Goal: Submit feedback/report problem: Submit feedback/report problem

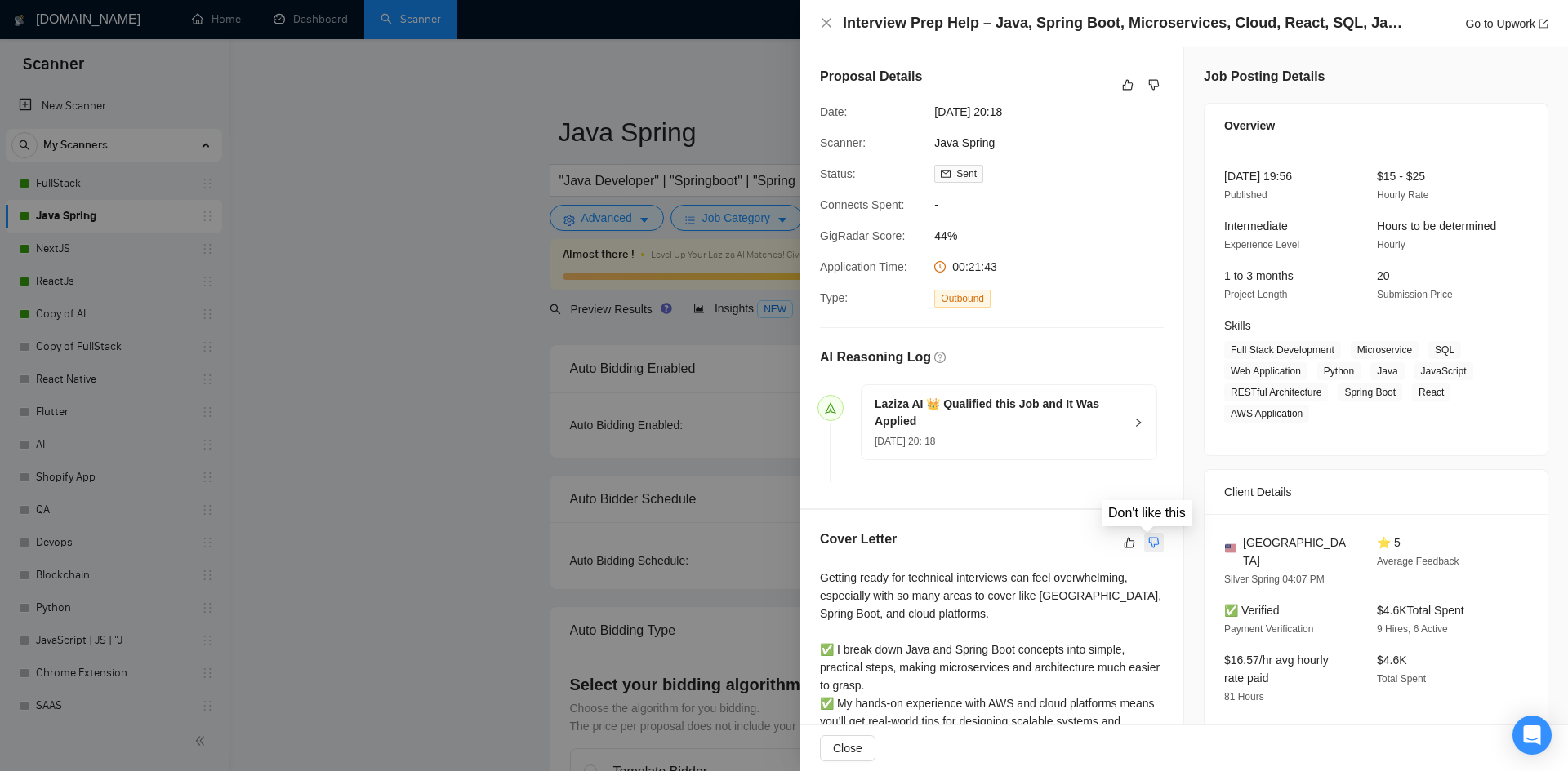
click at [1151, 537] on icon "dislike" at bounding box center [1154, 543] width 12 height 13
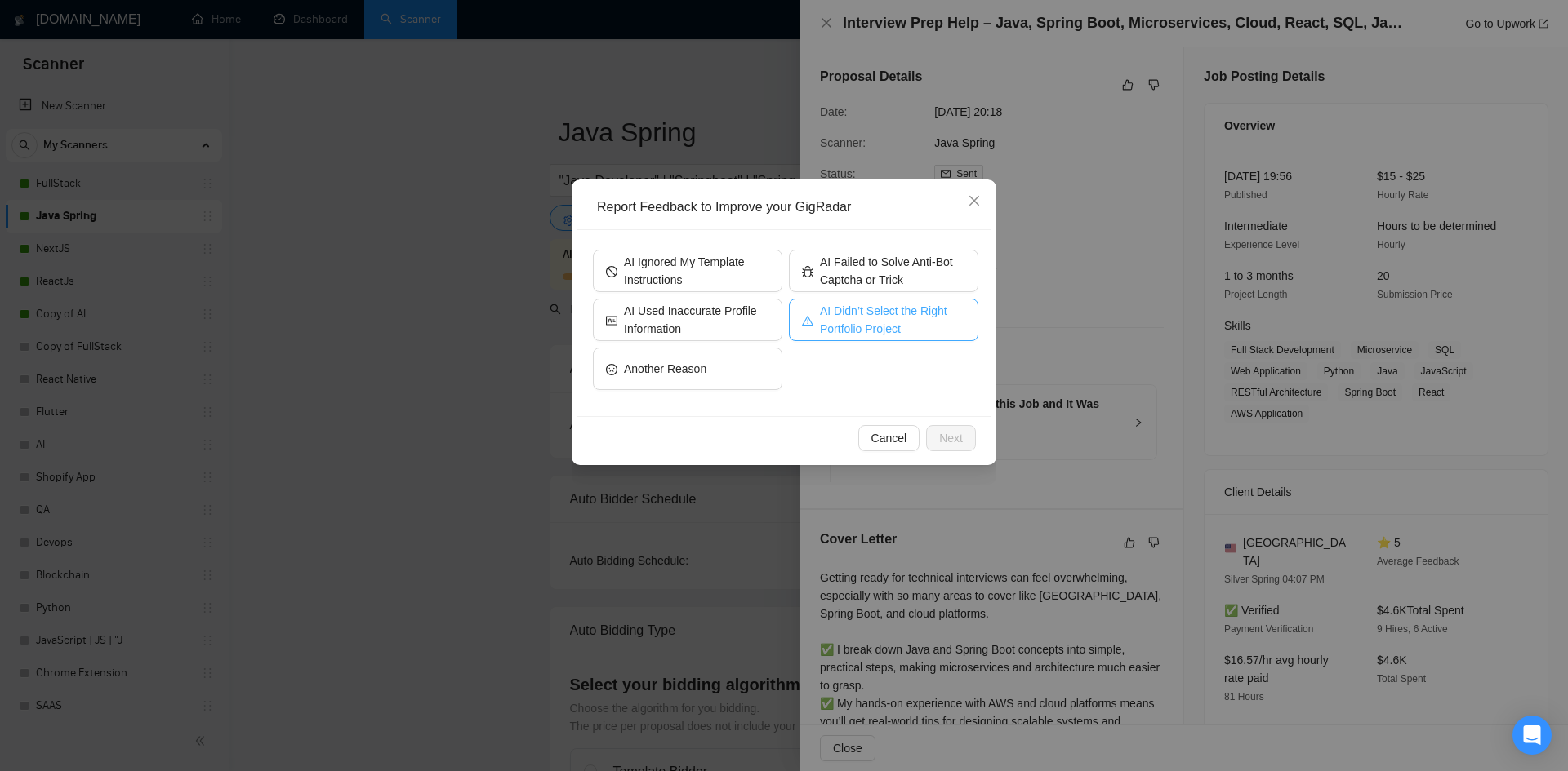
click at [871, 322] on span "AI Didn’t Select the Right Portfolio Project" at bounding box center [893, 319] width 145 height 36
click at [953, 441] on span "Next" at bounding box center [951, 438] width 24 height 18
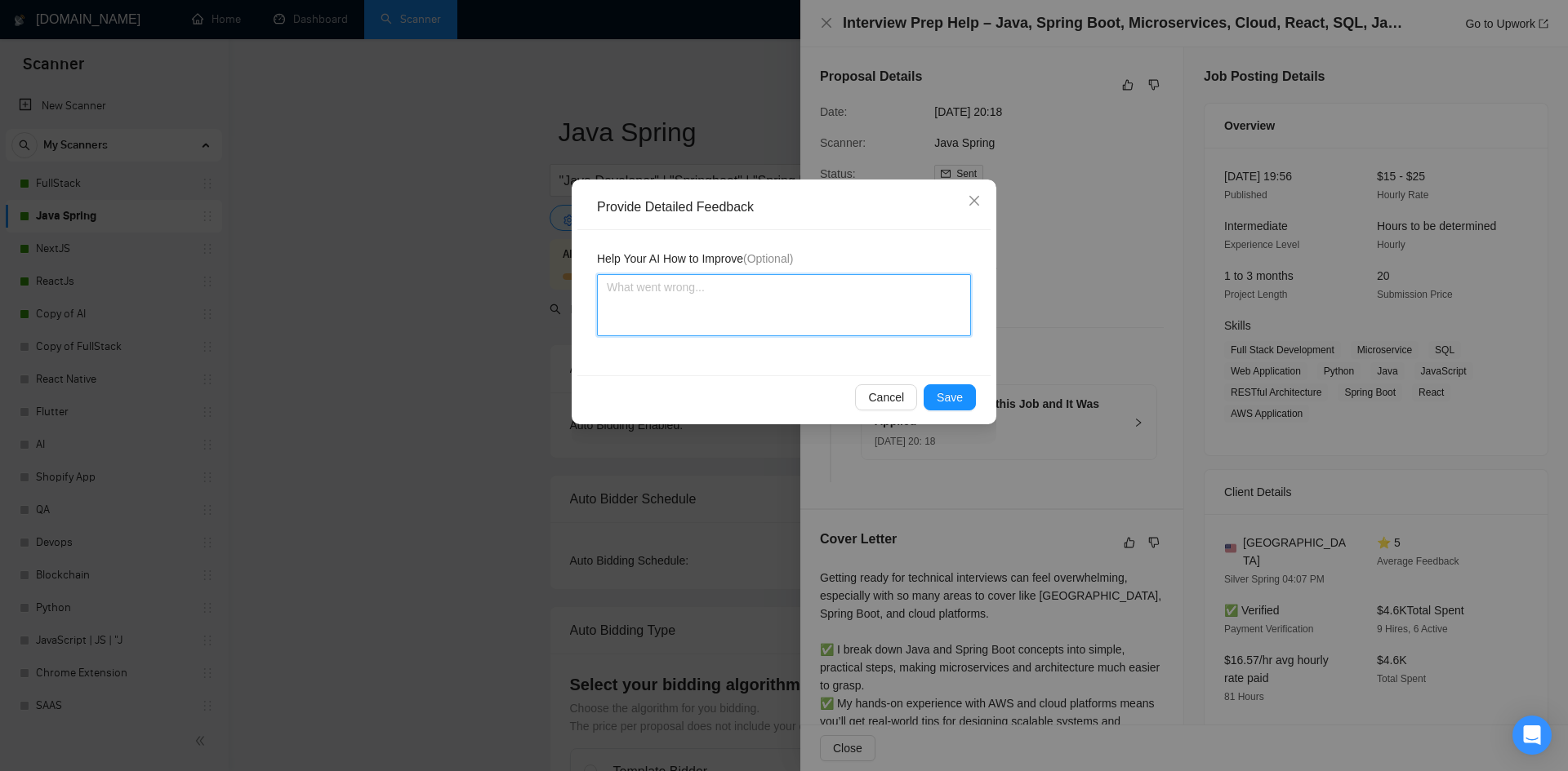
click at [802, 291] on textarea at bounding box center [784, 305] width 374 height 62
type textarea "I"
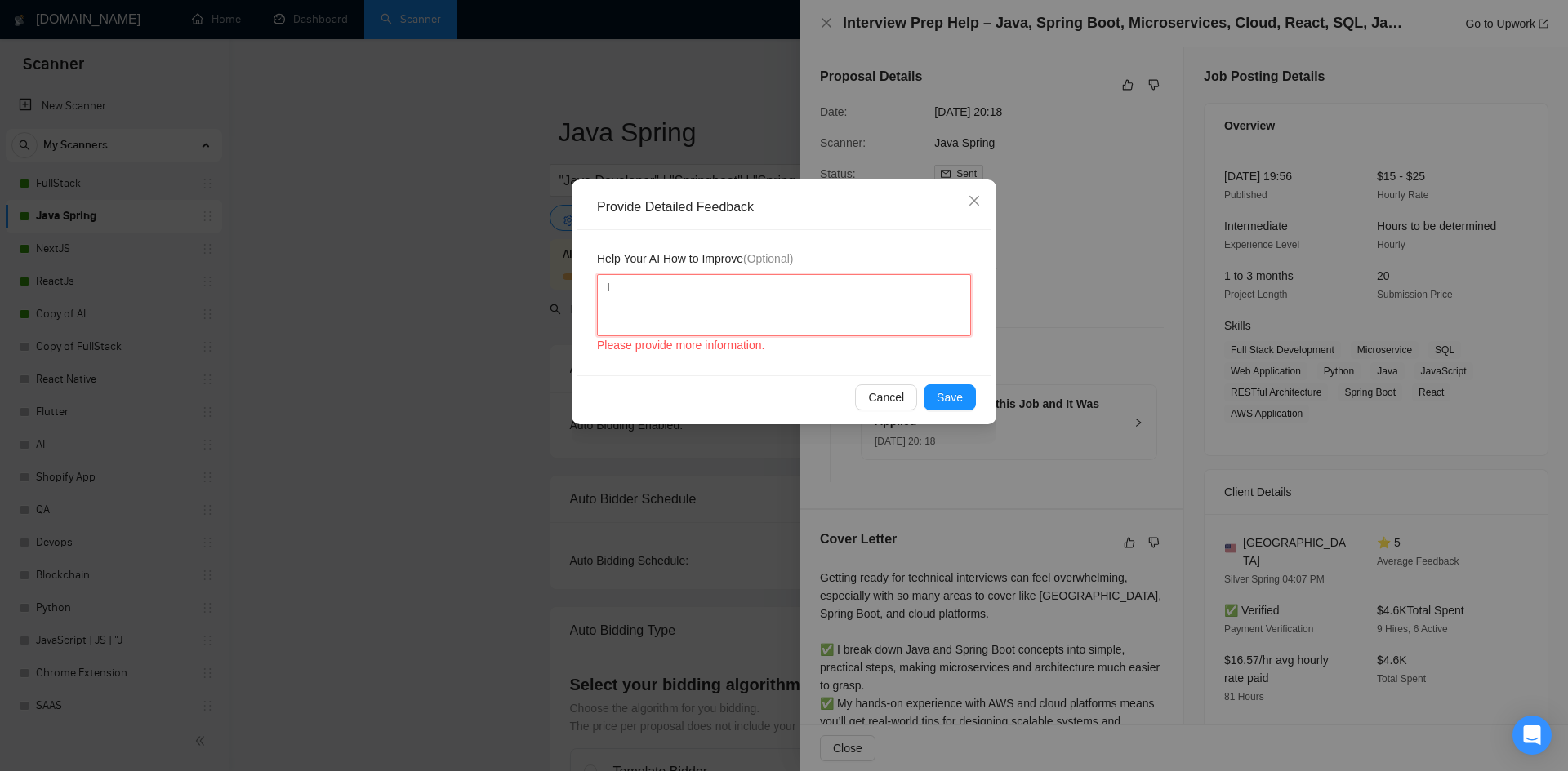
type textarea "I i"
type textarea "I in"
type textarea "I ins"
type textarea "I inst"
type textarea "I instr"
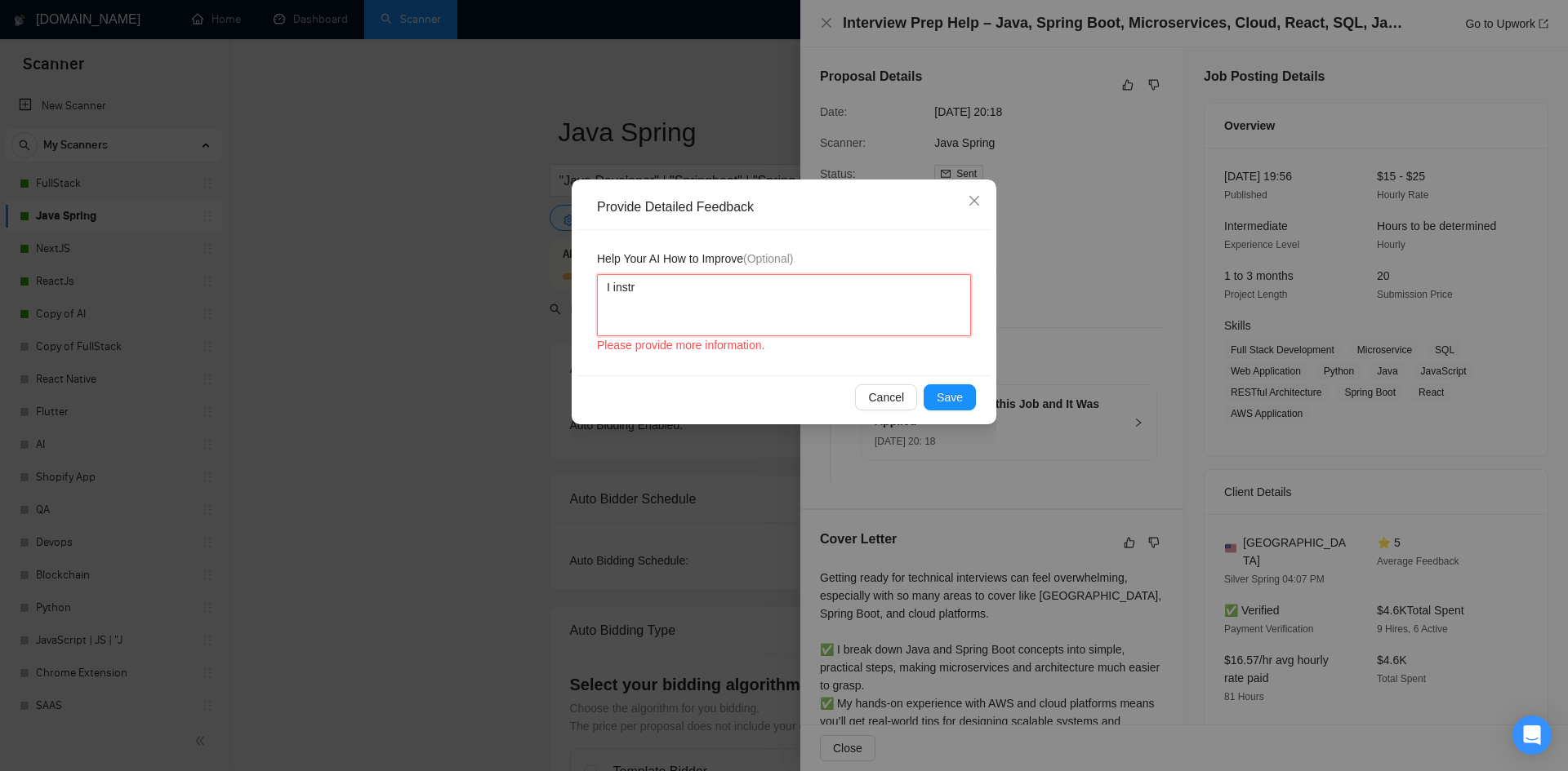
type textarea "I instru"
type textarea "I instruc"
type textarea "I instruct"
type textarea "I instructe"
type textarea "I instructed"
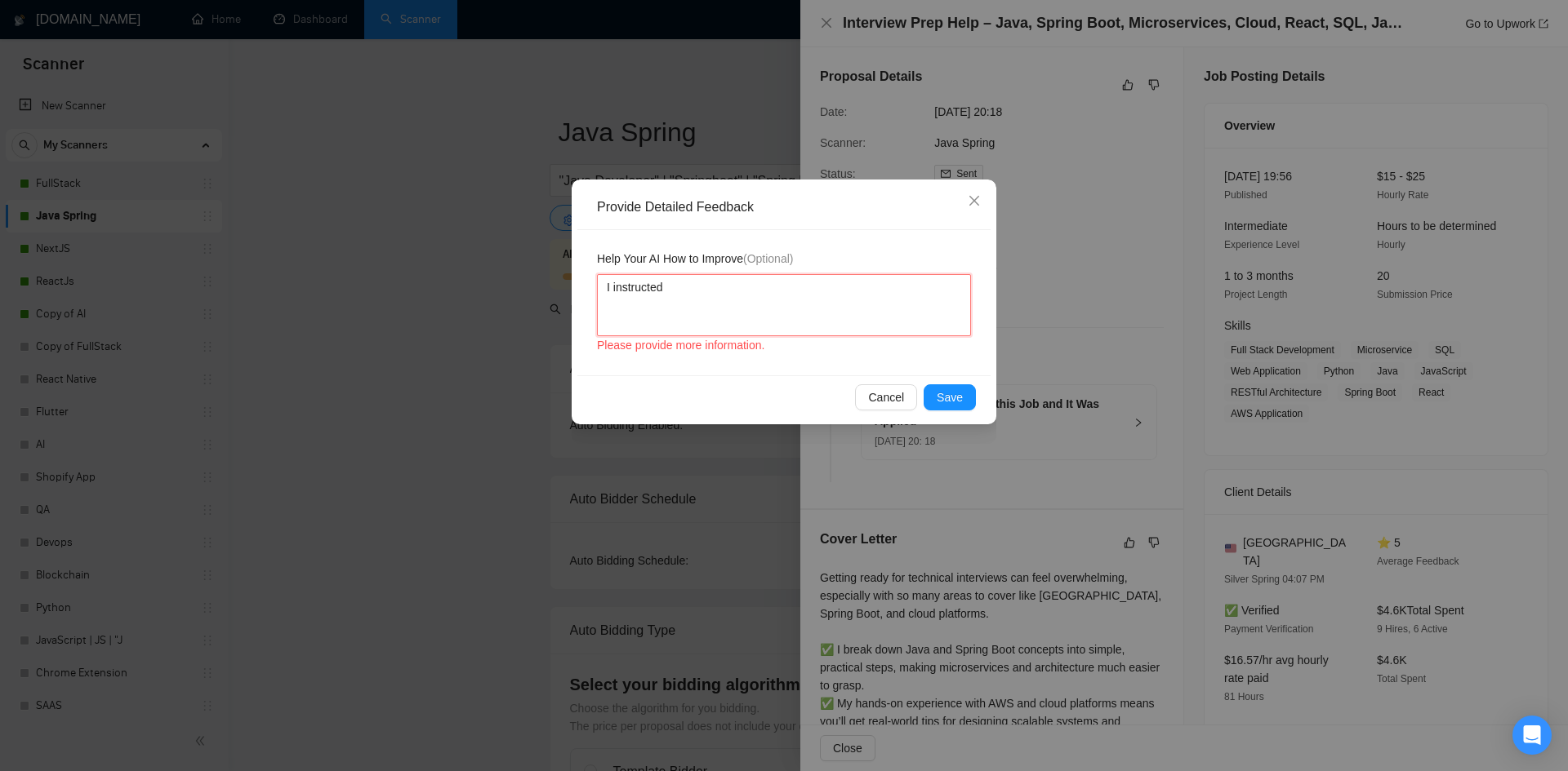
type textarea "I instructed"
type textarea "I instructed n"
type textarea "I instructed no"
type textarea "I instructed not"
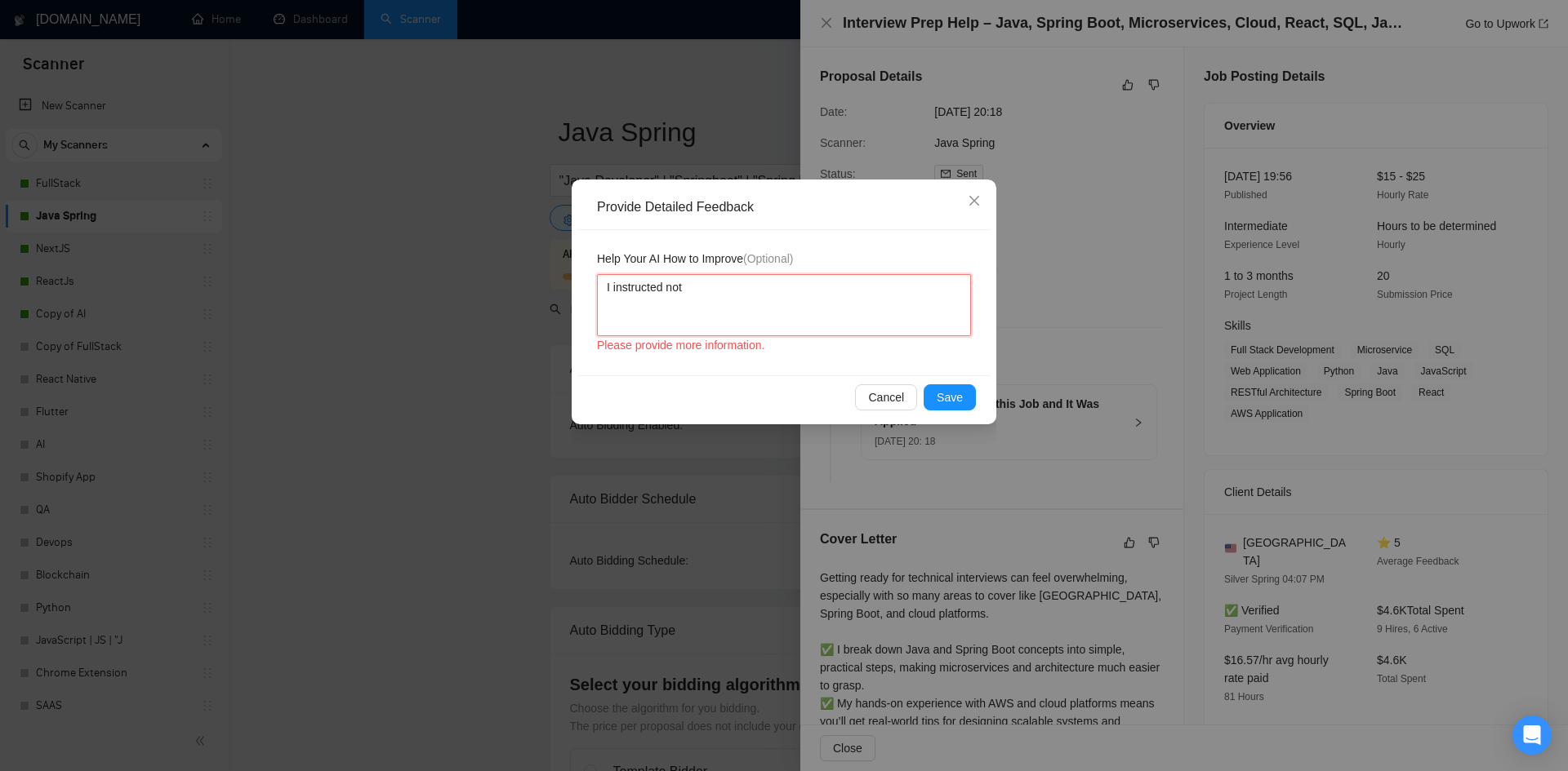
type textarea "I instructed not t"
type textarea "I instructed not to"
type textarea "I instructed not to b"
type textarea "I instructed not to bi"
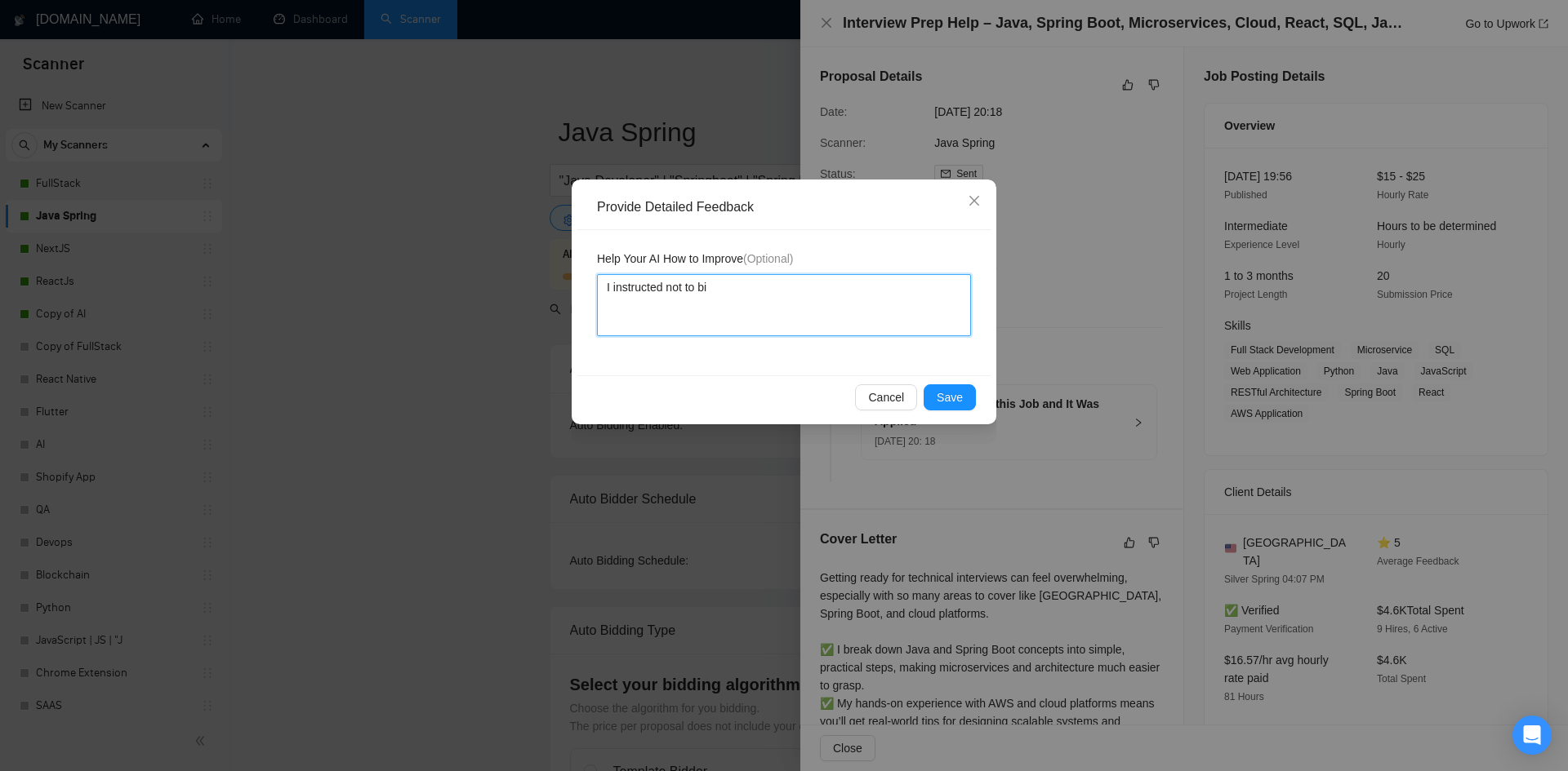
type textarea "I instructed not to bid"
type textarea "I instructed not to bid f"
type textarea "I instructed not to bid fo"
type textarea "I instructed not to bid for"
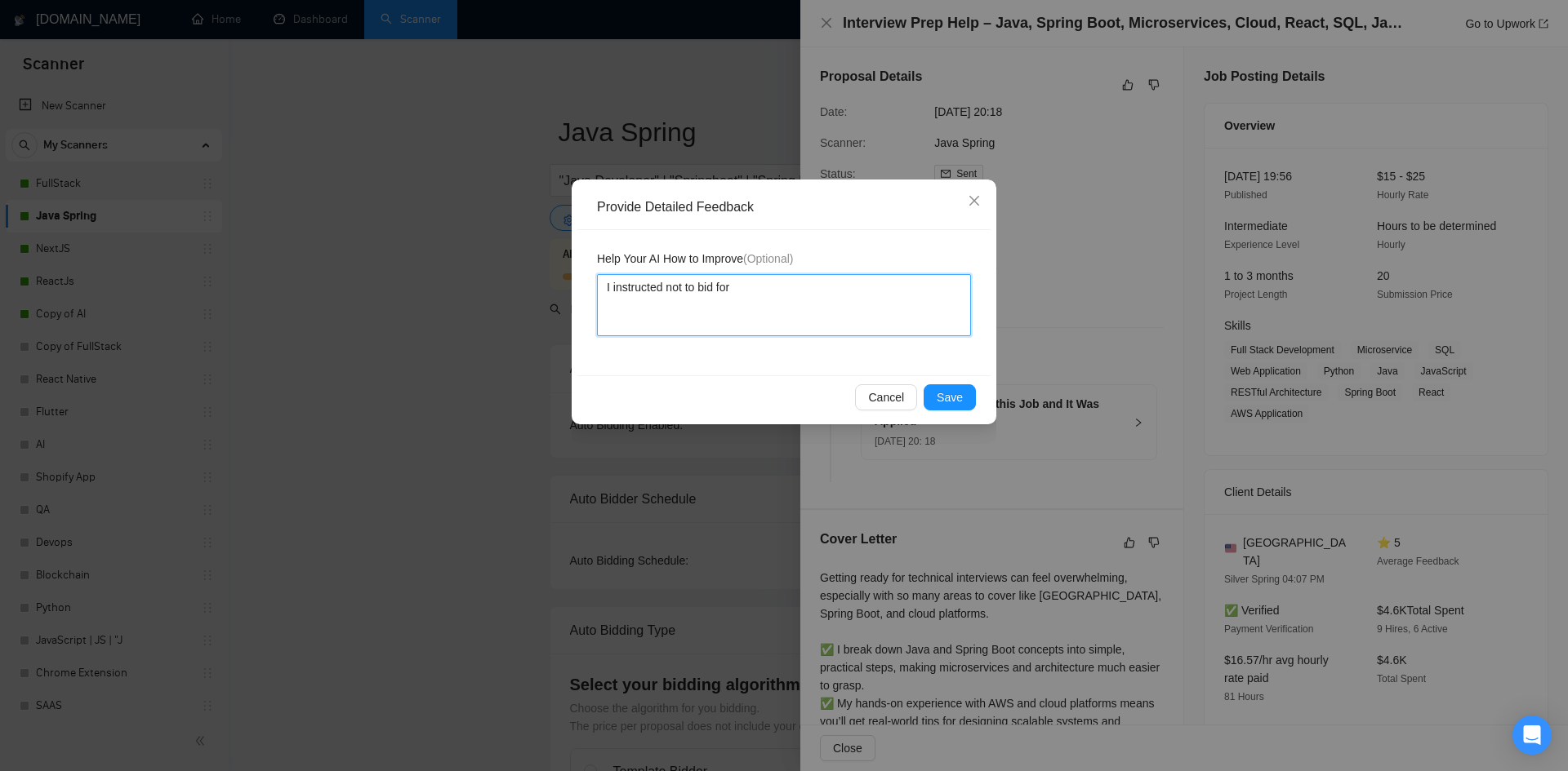
type textarea "I instructed not to bid for t"
type textarea "I instructed not to bid for th"
type textarea "I instructed not to bid for the"
type textarea "I instructed not to bid for the j"
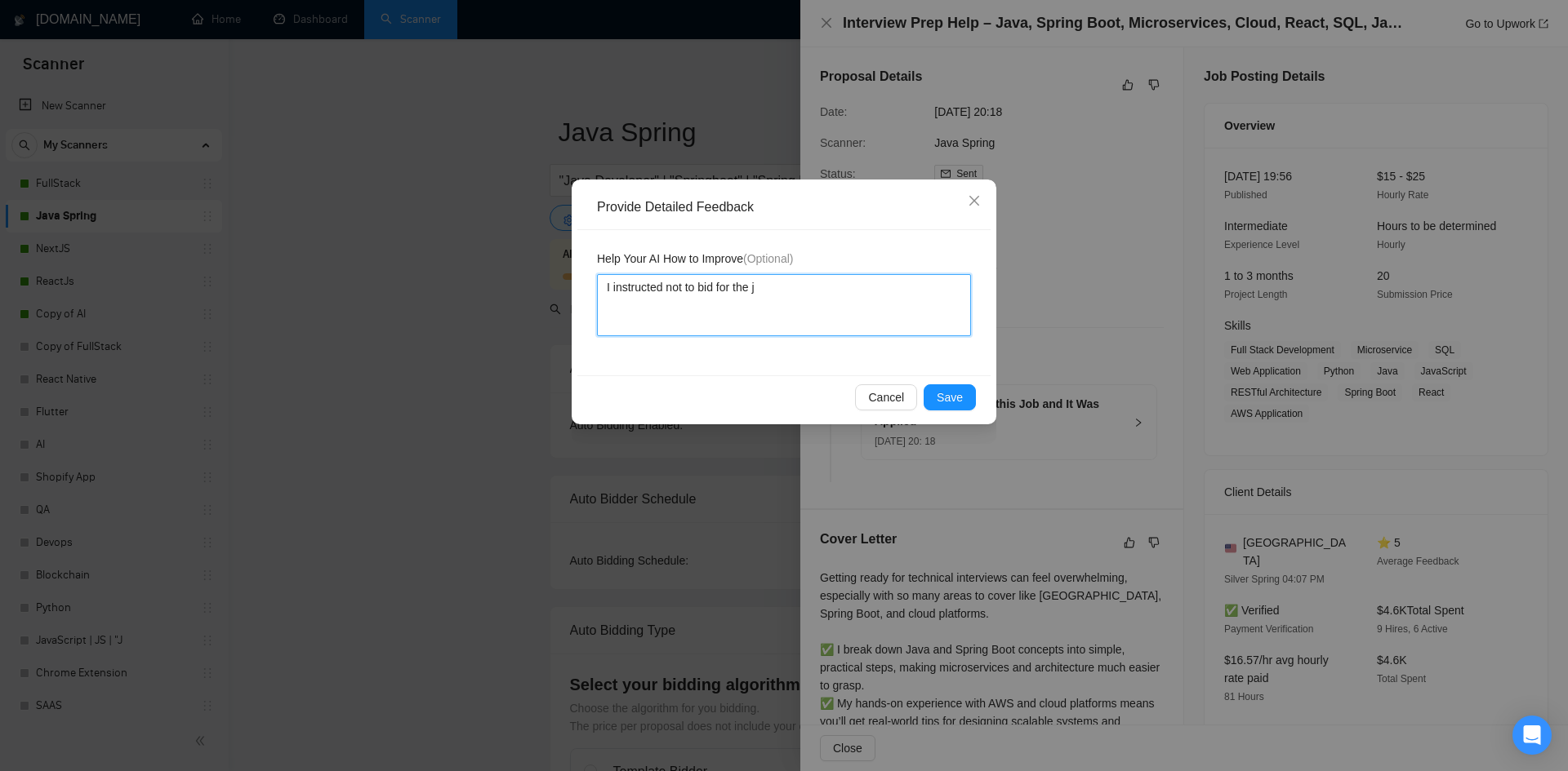
type textarea "I instructed not to bid for the jo"
type textarea "I instructed not to bid for the job"
type textarea "I instructed not to bid for the jobs"
type textarea "I instructed not to bid for the jobs l"
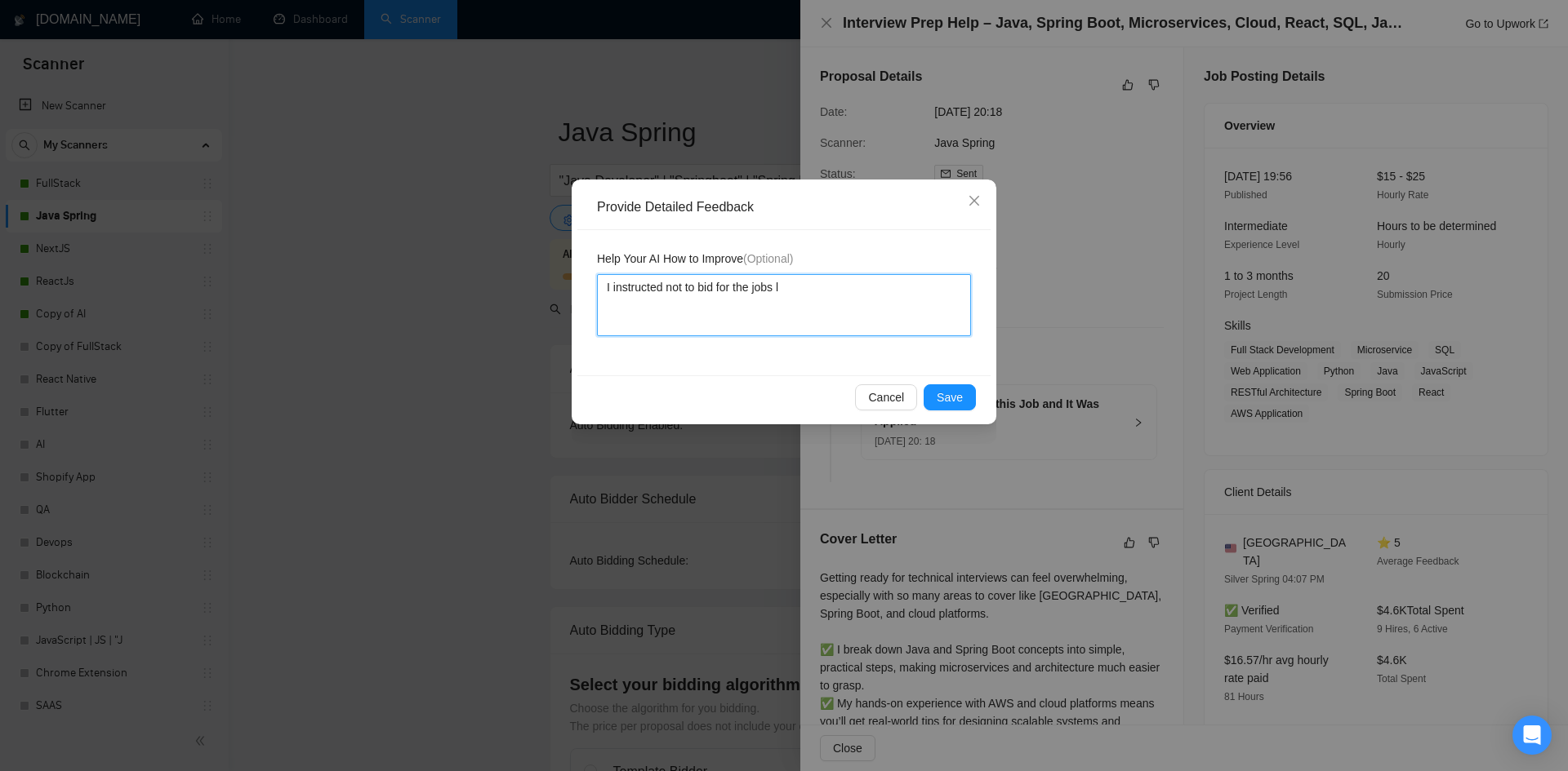
type textarea "I instructed not to bid for the jobs li"
type textarea "I instructed not to bid for the jobs lik"
type textarea "I instructed not to bid for the jobs like"
type textarea "I instructed not to bid for the jobs like p"
type textarea "I instructed not to bid for the jobs like pr"
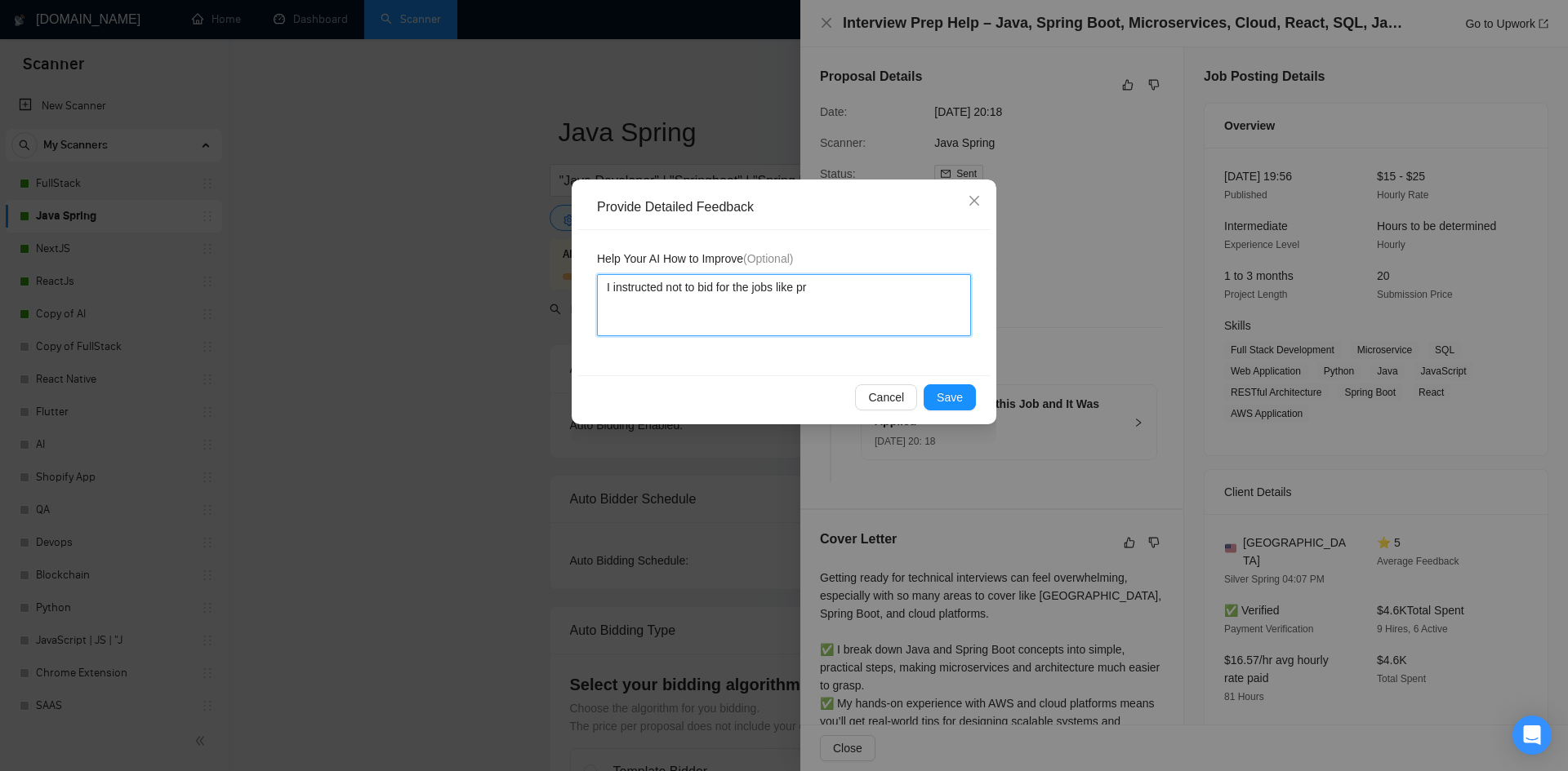
type textarea "I instructed not to bid for the jobs like pre"
type textarea "I instructed not to bid for the jobs like prep"
type textarea "I instructed not to bid for the jobs like prepe"
type textarea "I instructed not to bid for the jobs like preper"
type textarea "I instructed not to bid for the jobs like prepera"
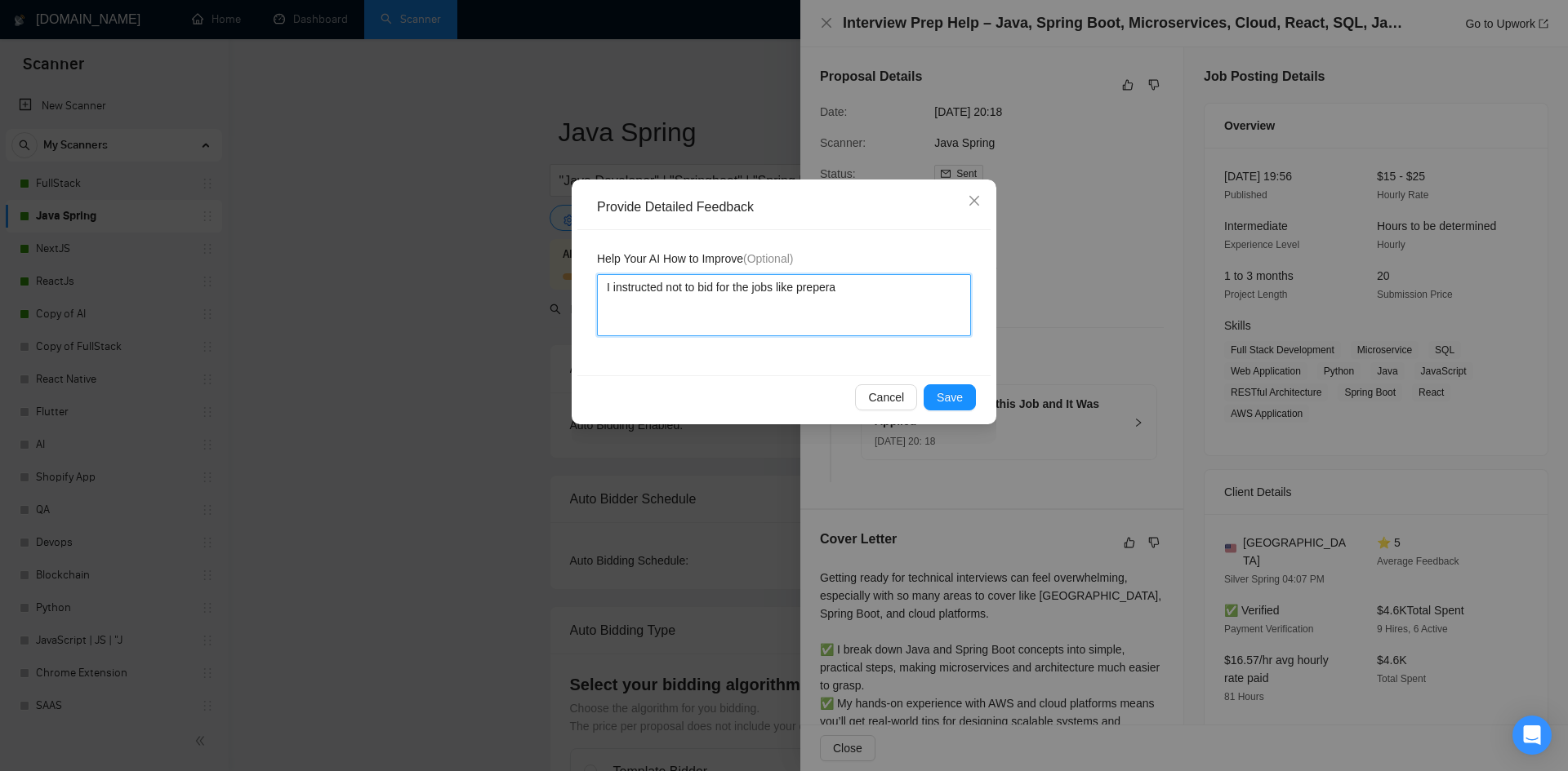
type textarea "I instructed not to bid for the jobs like preperat"
type textarea "I instructed not to bid for the jobs like preperati"
type textarea "I instructed not to bid for the jobs like preperatio"
type textarea "I instructed not to bid for the jobs like preperation"
type textarea "I instructed not to bid for the jobs like preperation,"
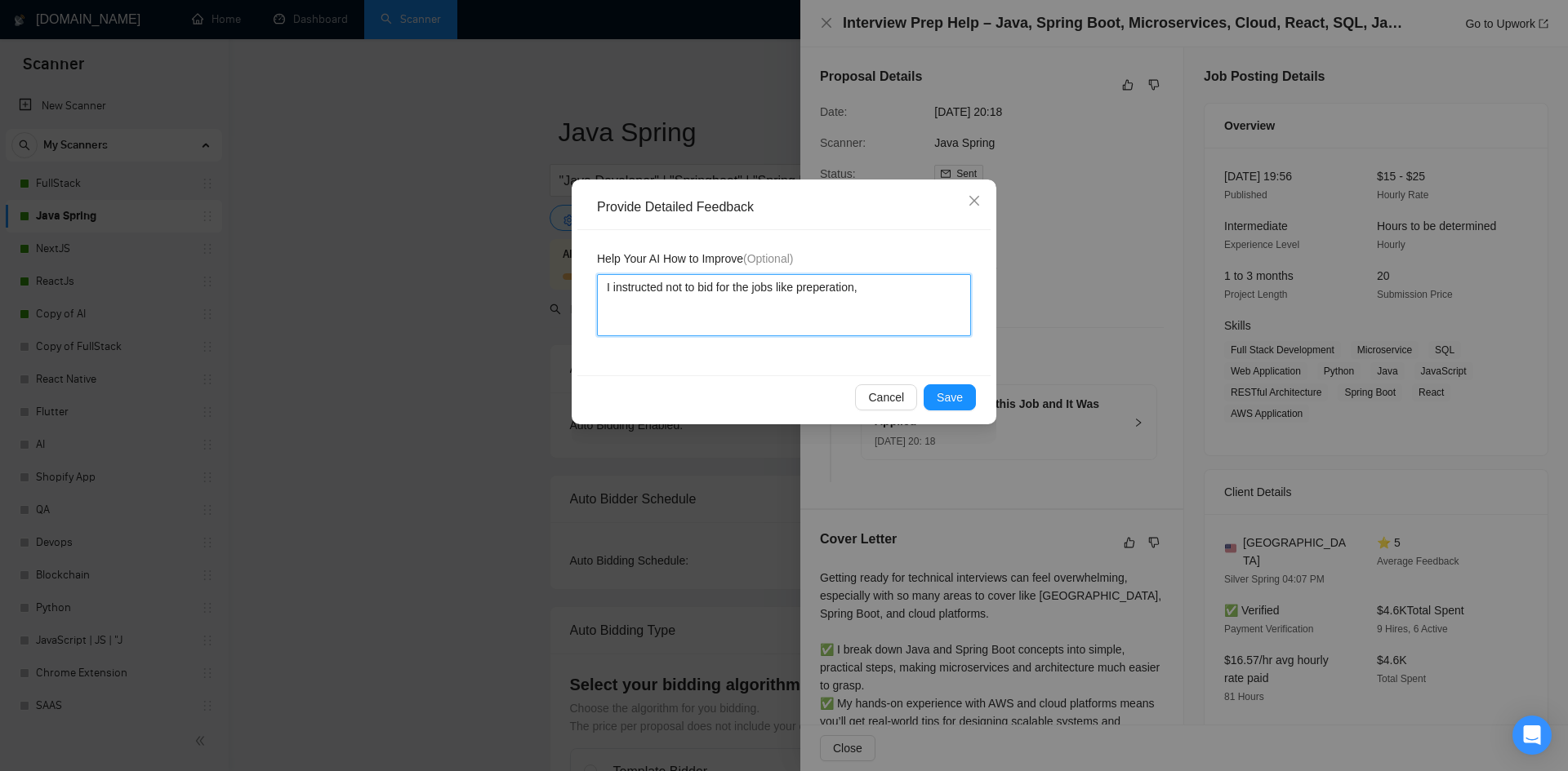
type textarea "I instructed not to bid for the jobs like preperation"
type textarea "I instructed not to bid for the jobs like preperatio"
type textarea "I instructed not to bid for the jobs like preperation"
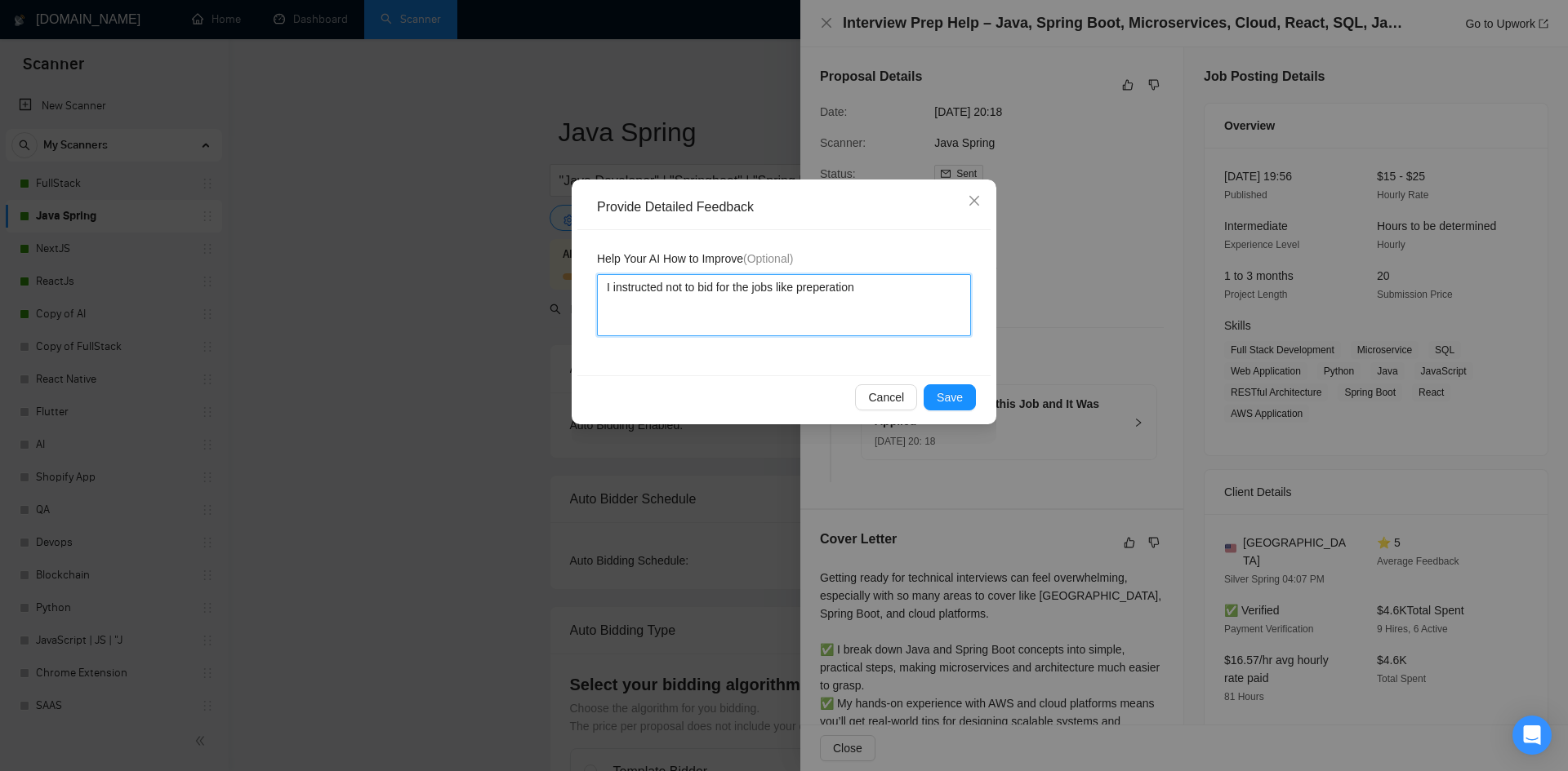
type textarea "I instructed not to bid for the jobs like preperation f"
type textarea "I instructed not to bid for the jobs like preperation fo"
type textarea "I instructed not to bid for the jobs like preperation for"
type textarea "I instructed not to bid for the jobs like preperation for t"
type textarea "I instructed not to bid for the jobs like preperation for th"
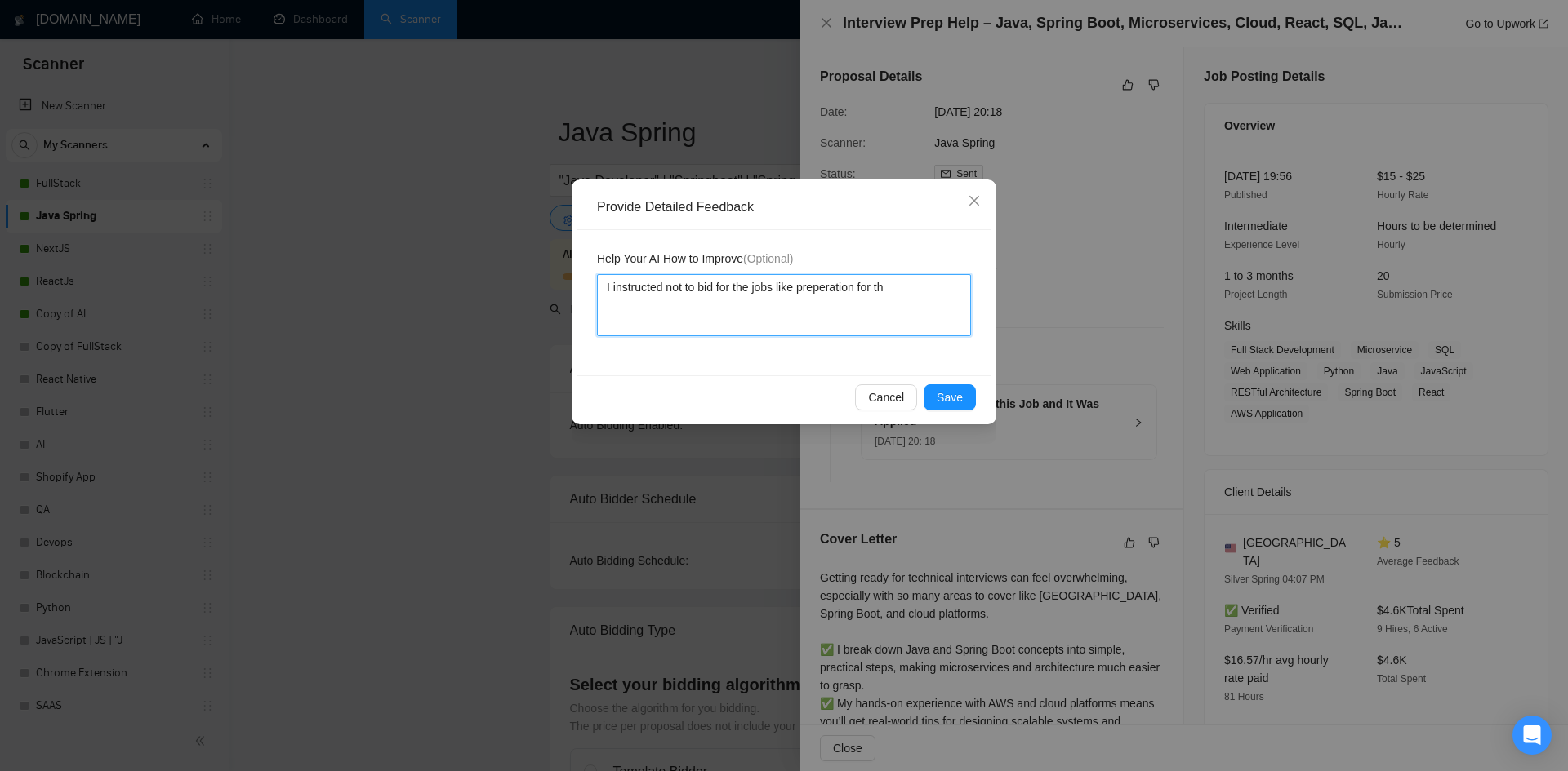
type textarea "I instructed not to bid for the jobs like preperation for the"
type textarea "I instructed not to bid for the jobs like preperation for the i"
type textarea "I instructed not to bid for the jobs like preperation for the in"
type textarea "I instructed not to bid for the jobs like preperation for the int"
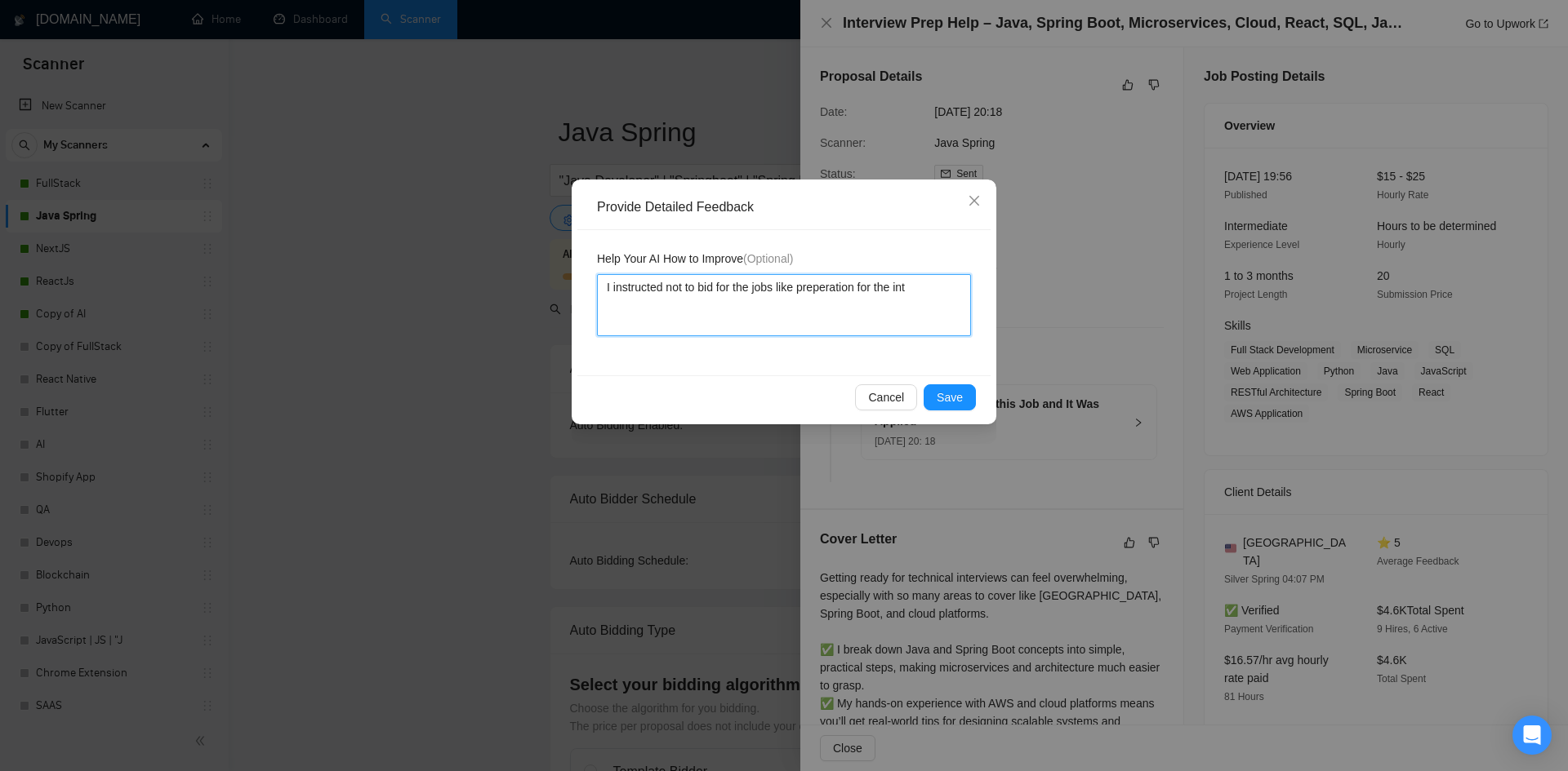
type textarea "I instructed not to bid for the jobs like preperation for the inte"
type textarea "I instructed not to bid for the jobs like preperation for the inter"
type textarea "I instructed not to bid for the jobs like preperation for the interv"
type textarea "I instructed not to bid for the jobs like preperation for the intervi"
type textarea "I instructed not to bid for the jobs like preperation for the intervie"
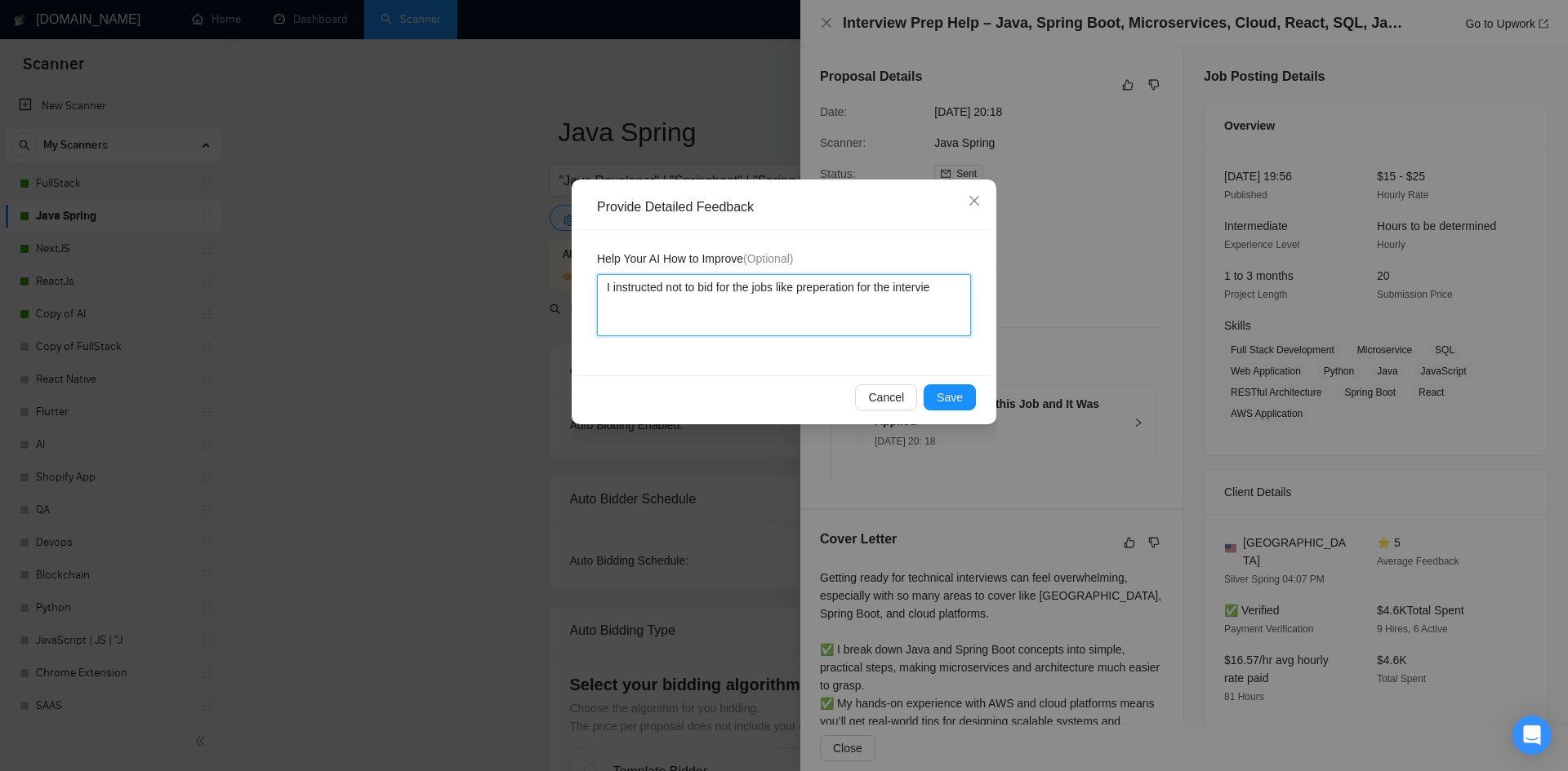
type textarea "I instructed not to bid for the jobs like preperation for the interview"
type textarea "I instructed not to bid for the jobs like preperation for the interviews"
type textarea "I instructed not to bid for the jobs like preperation for the interviews a"
type textarea "I instructed not to bid for the jobs like preperation for the interviews an"
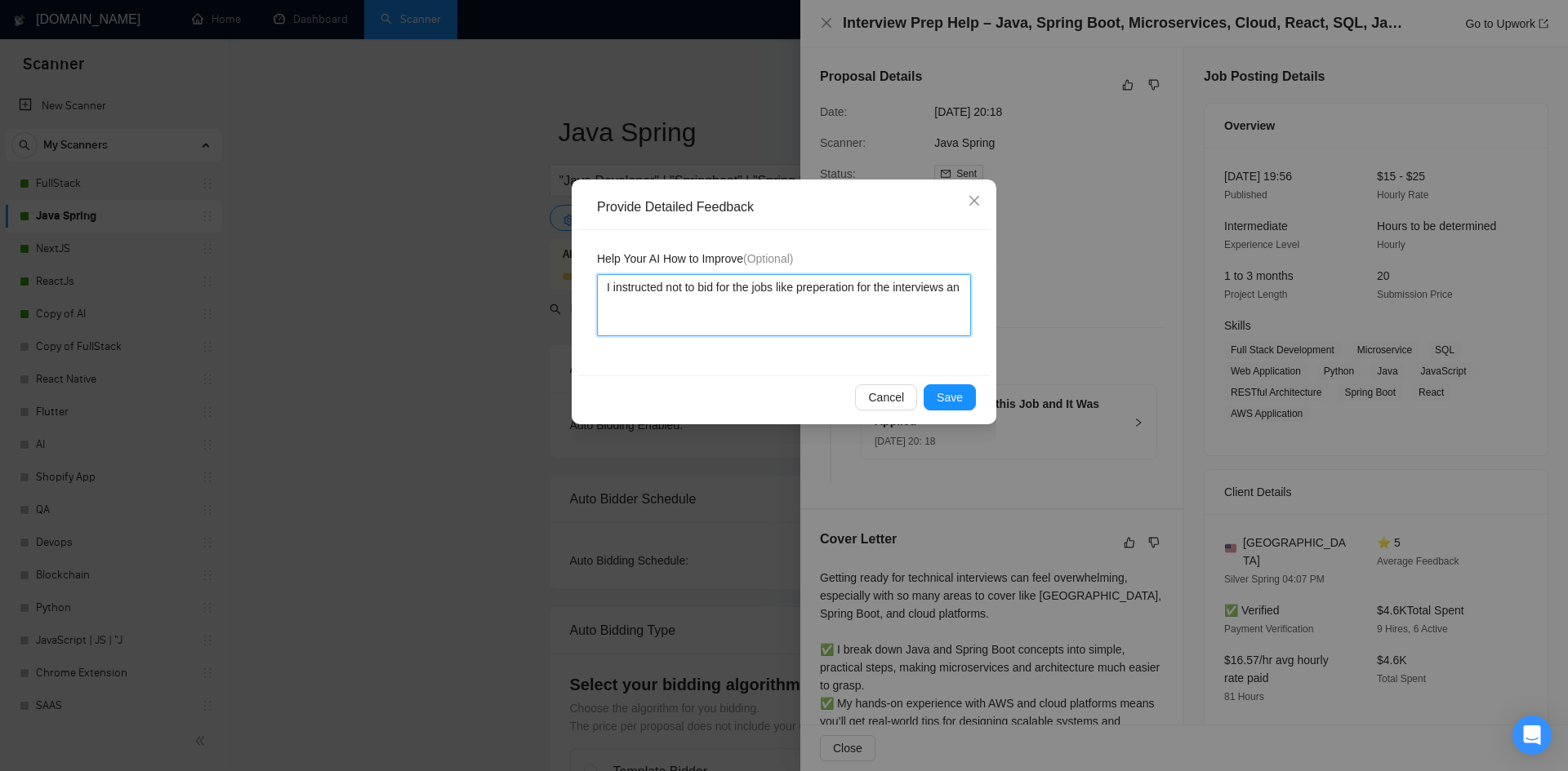
type textarea "I instructed not to bid for the jobs like preperation for the interviews and"
type textarea "I instructed not to bid for the jobs like preperation for the interviews and i"
type textarea "I instructed not to bid for the jobs like preperation for the interviews and i m"
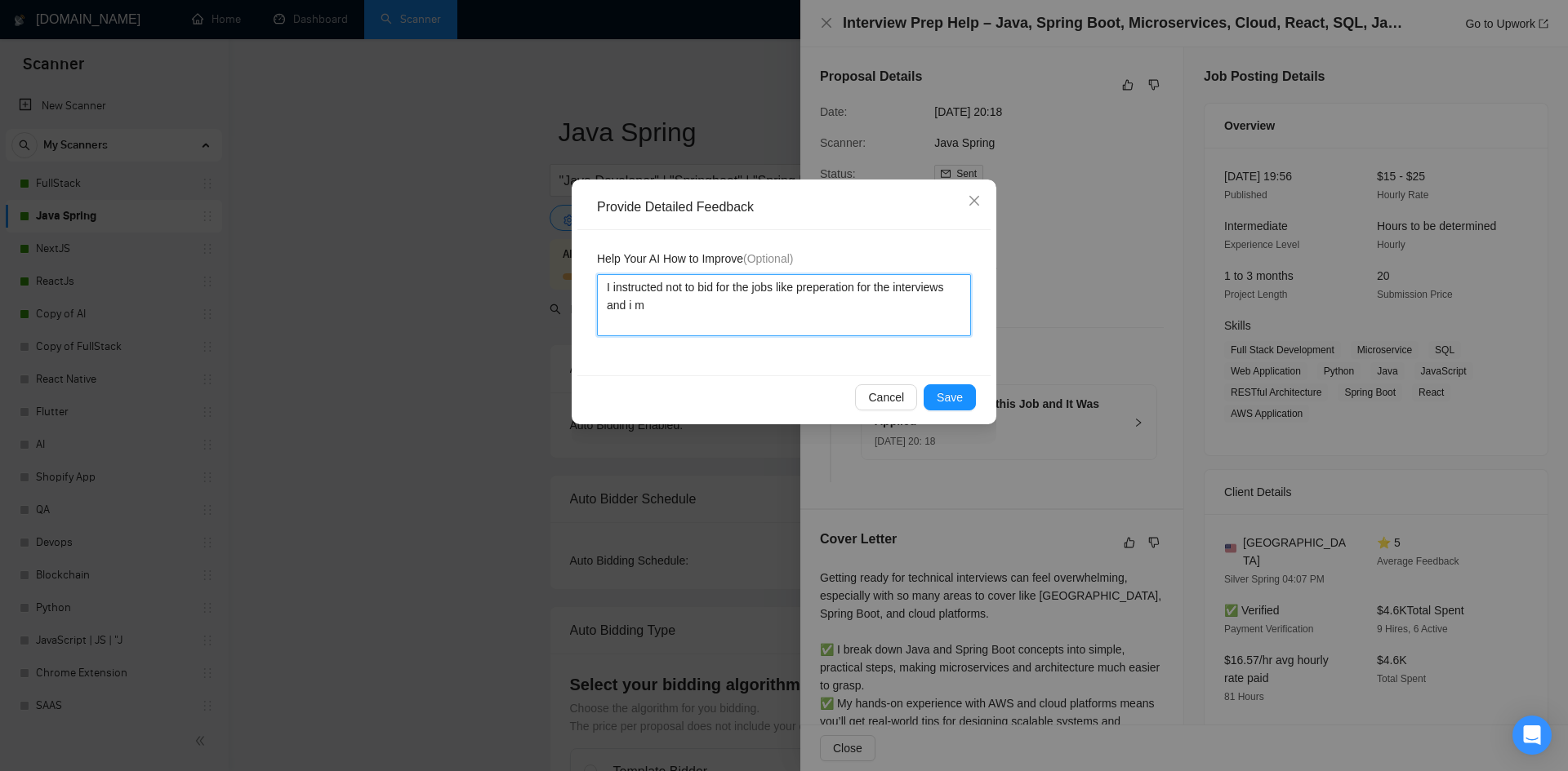
type textarea "I instructed not to bid for the jobs like preperation for the interviews and i …"
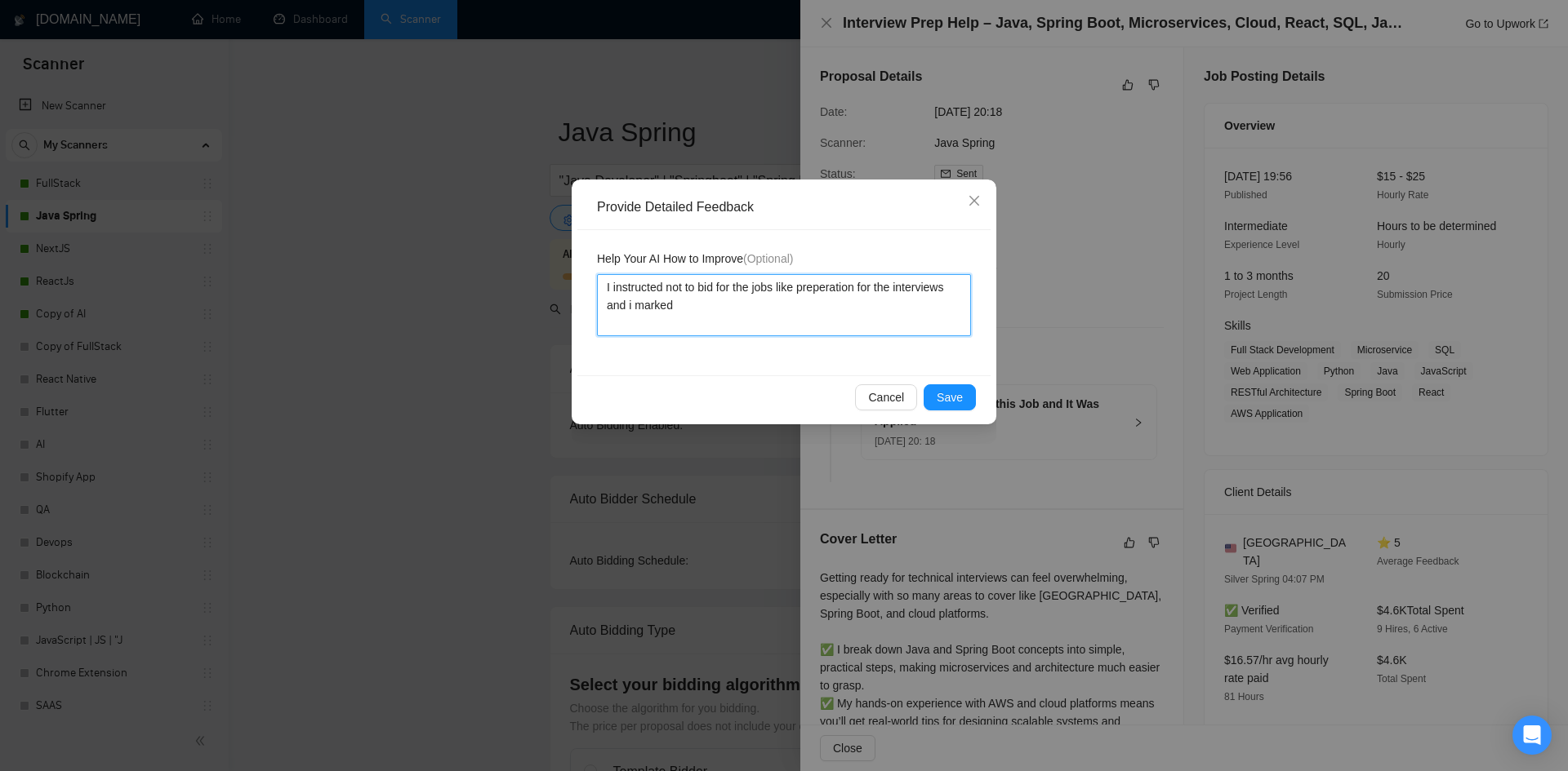
type textarea "I instructed not to bid for the jobs like preperation for the interviews and i …"
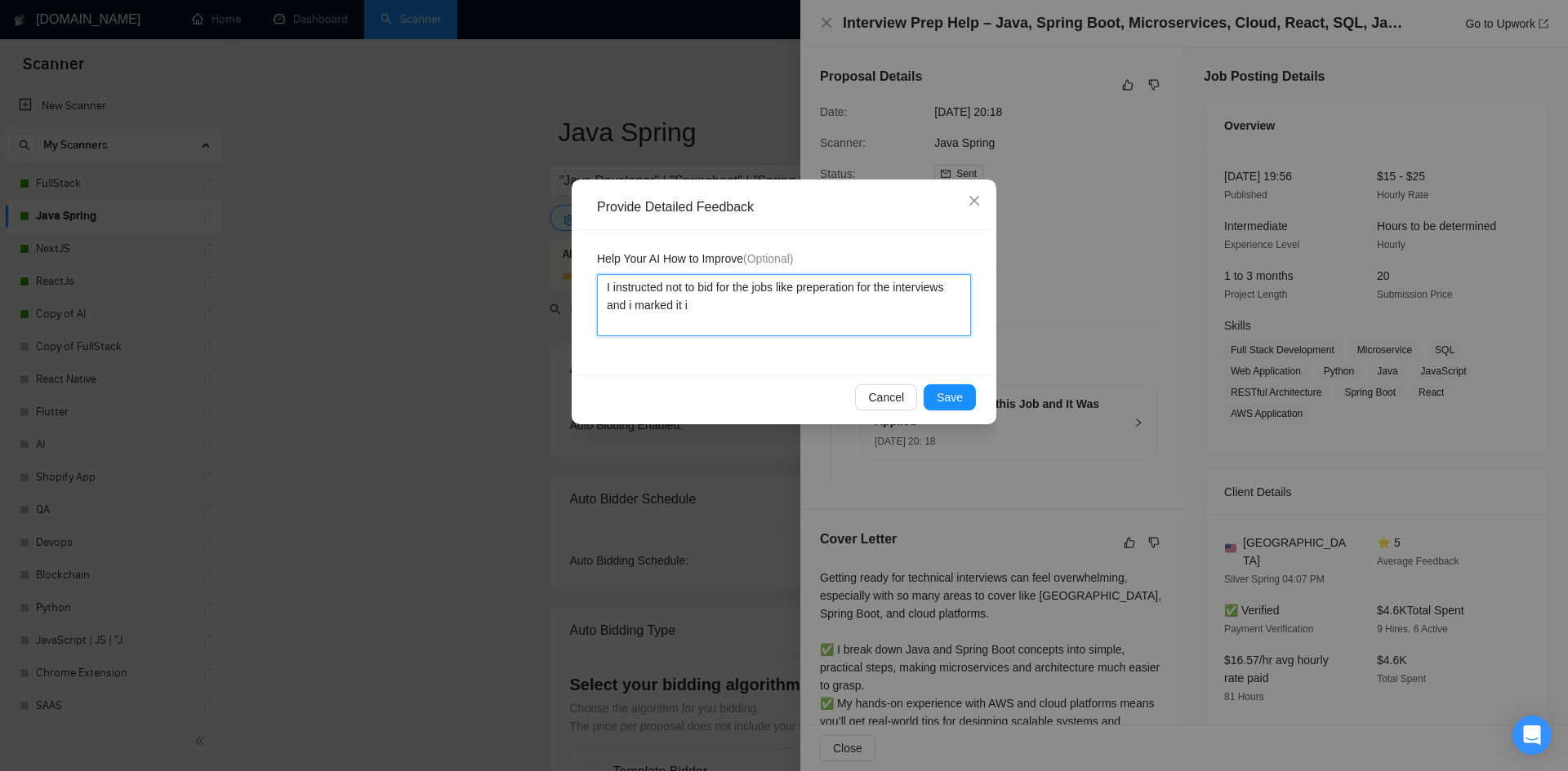
type textarea "I instructed not to bid for the jobs like preperation for the interviews and i …"
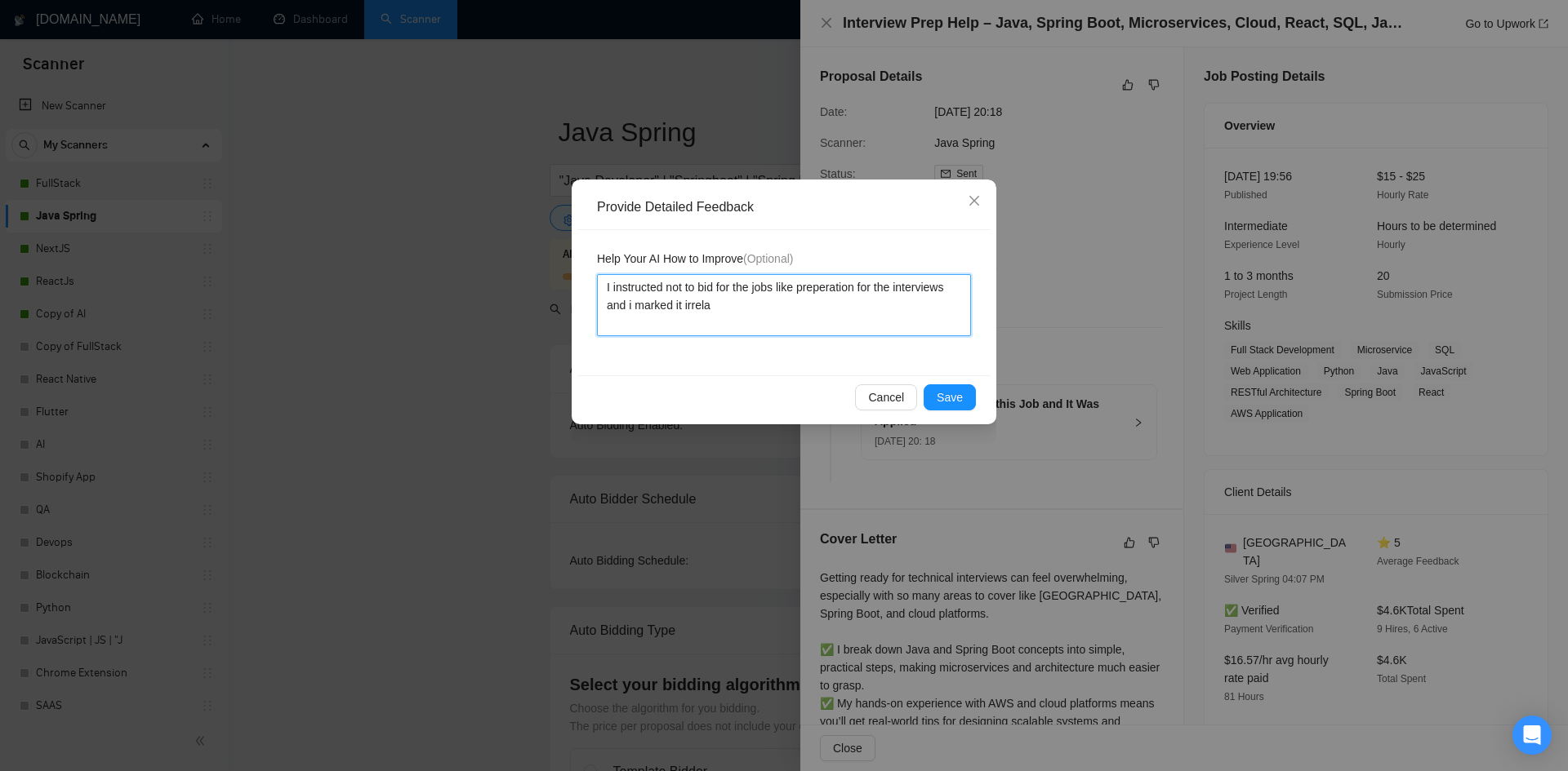
type textarea "I instructed not to bid for the jobs like preperation for the interviews and i …"
click at [710, 327] on textarea "I instructed not to bid for the jobs like preperation for the interviews and i …" at bounding box center [784, 305] width 374 height 62
click at [784, 314] on textarea "I instructed not to bid for the jobs like preparation for the interviews and i …" at bounding box center [784, 305] width 374 height 62
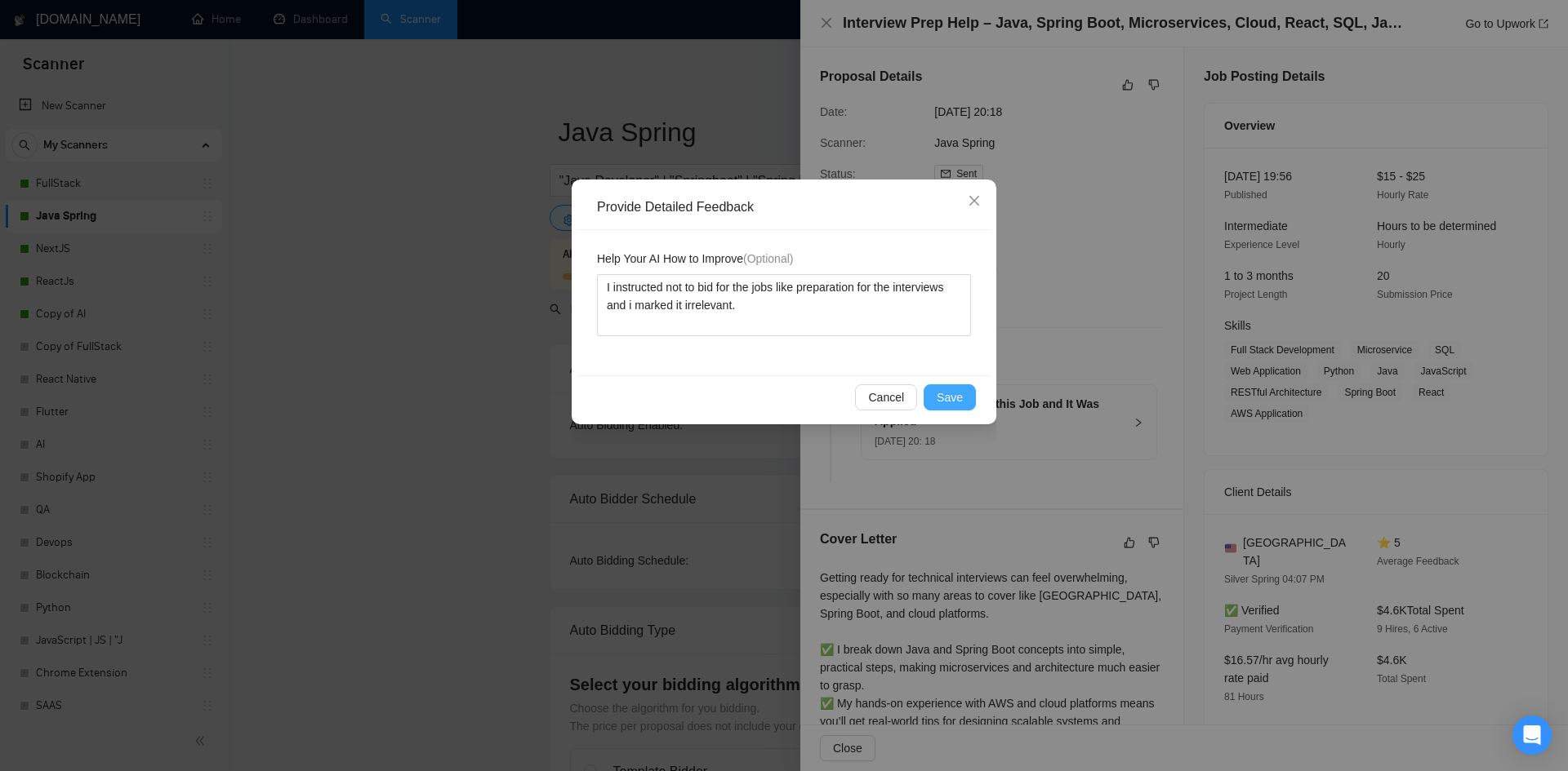
click at [966, 392] on button "Save" at bounding box center [949, 397] width 52 height 26
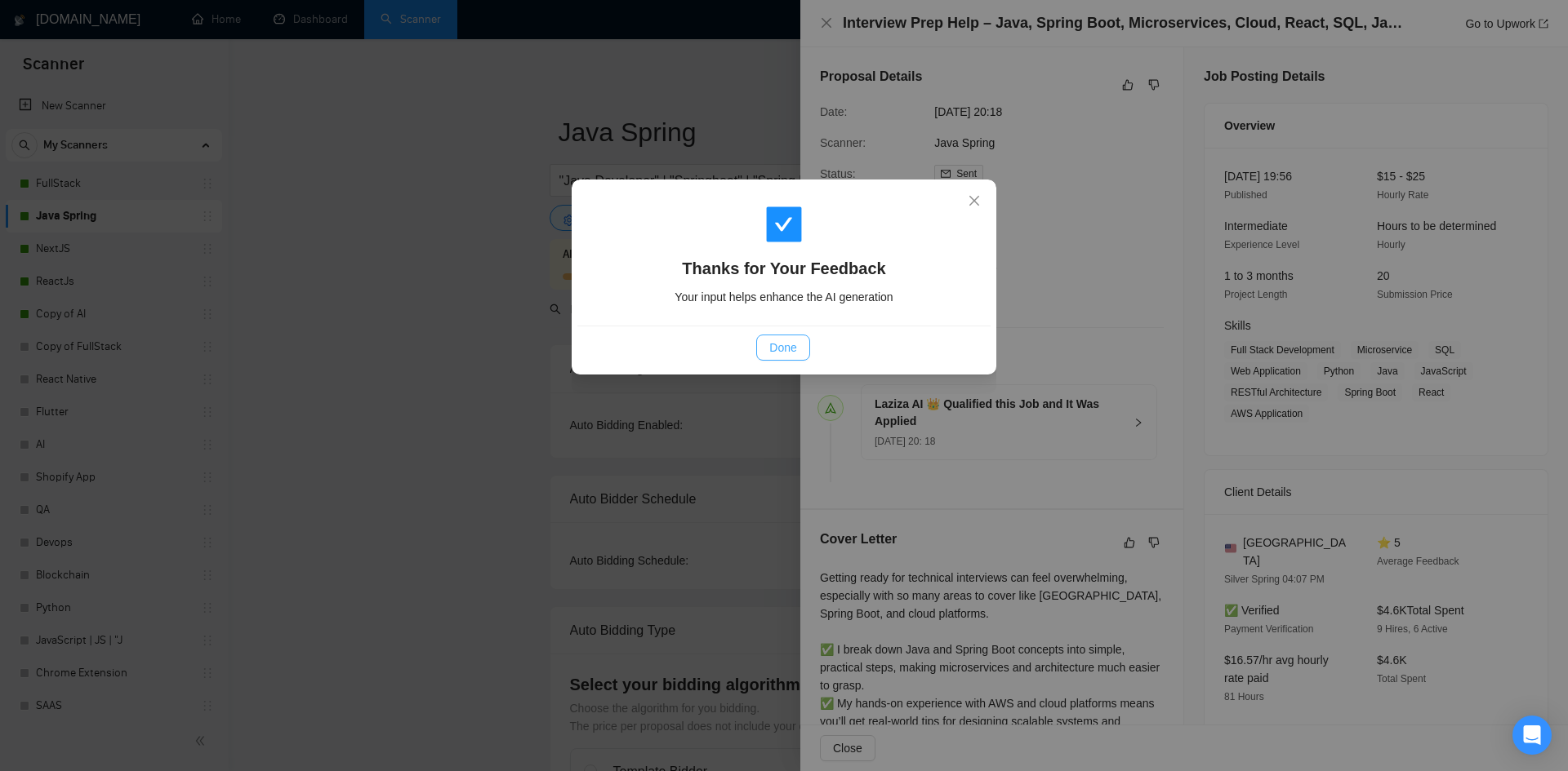
click at [782, 346] on span "Done" at bounding box center [783, 347] width 27 height 18
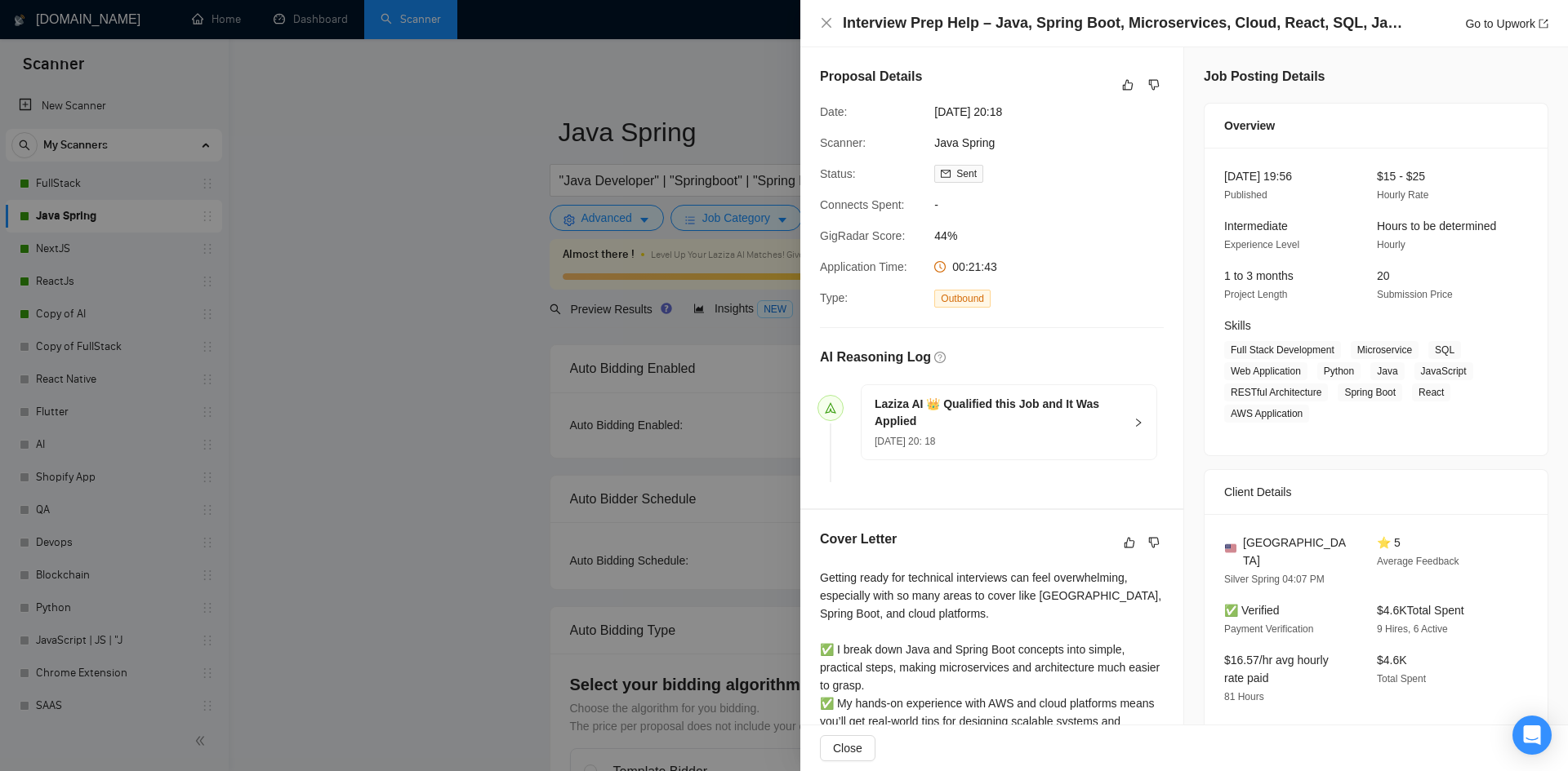
click at [421, 320] on div at bounding box center [784, 386] width 1568 height 771
